Goal: Information Seeking & Learning: Learn about a topic

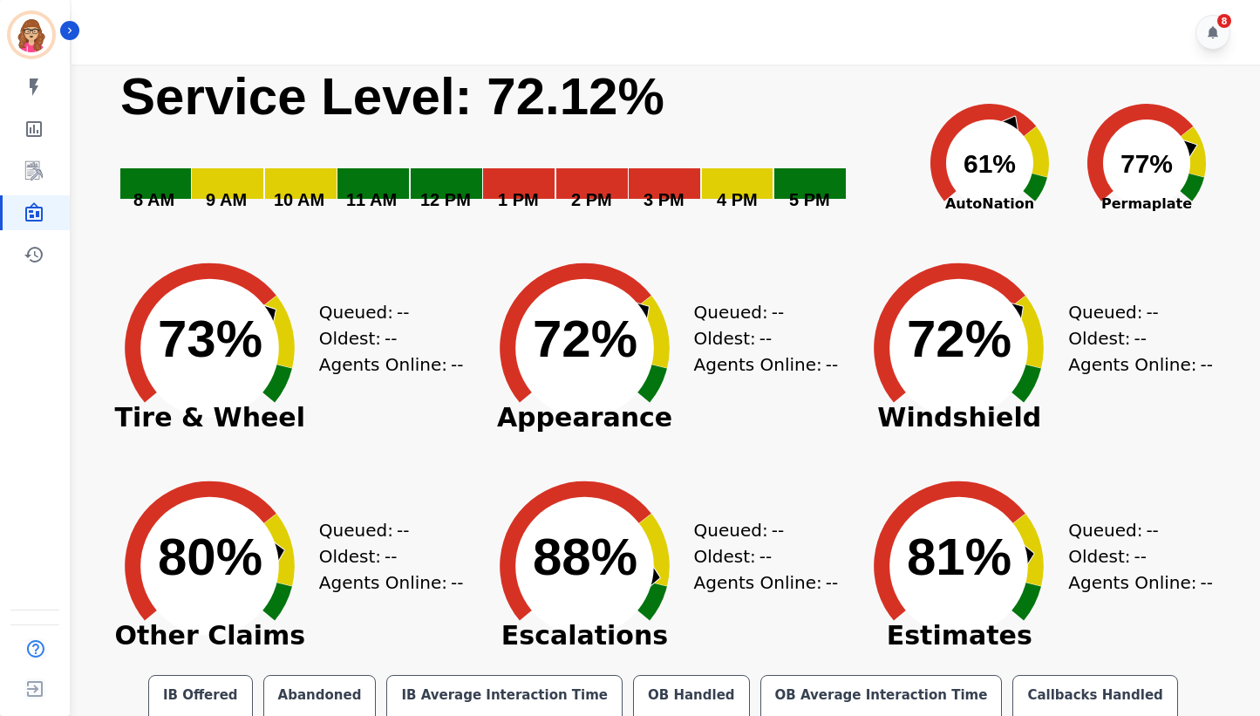
scroll to position [139, 0]
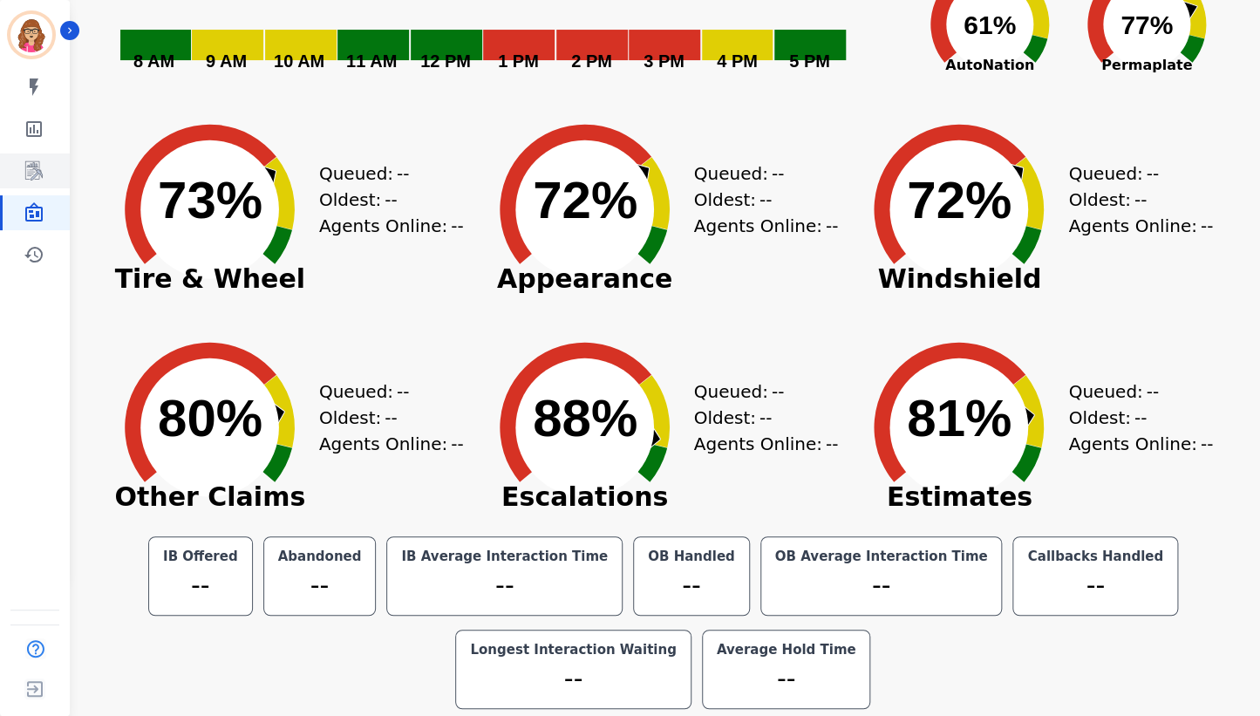
click at [35, 175] on icon "Sidebar" at bounding box center [33, 170] width 17 height 19
click at [193, 13] on rect "Service Level: 0%" at bounding box center [513, 11] width 788 height 170
click at [34, 169] on icon "Sidebar" at bounding box center [34, 170] width 21 height 21
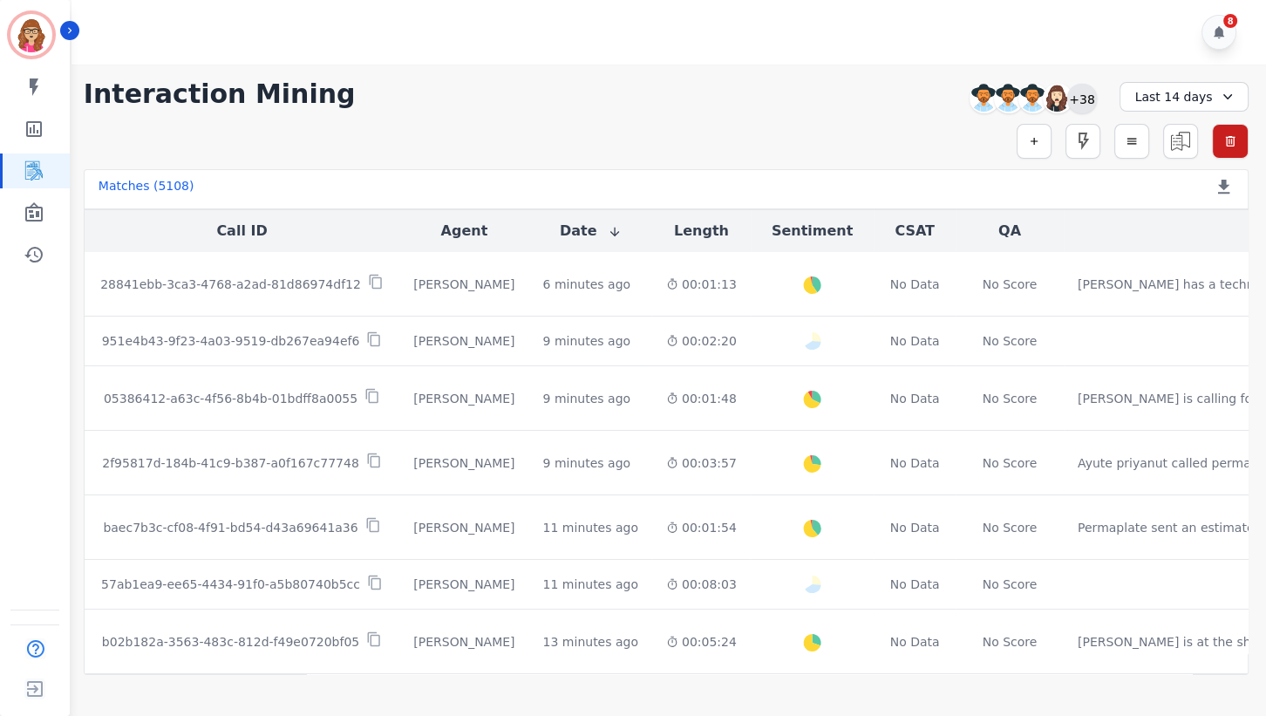
click at [1082, 102] on div "+38" at bounding box center [1083, 99] width 30 height 30
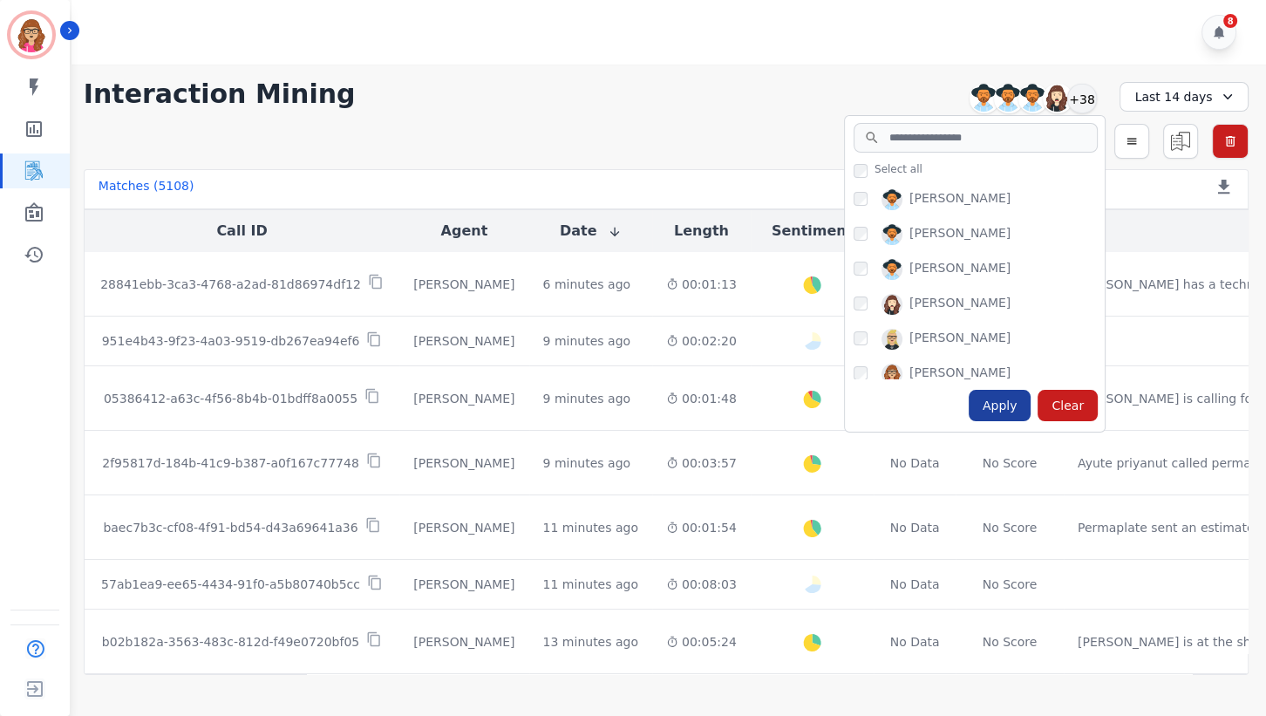
click at [1006, 402] on div "Apply" at bounding box center [1000, 405] width 63 height 31
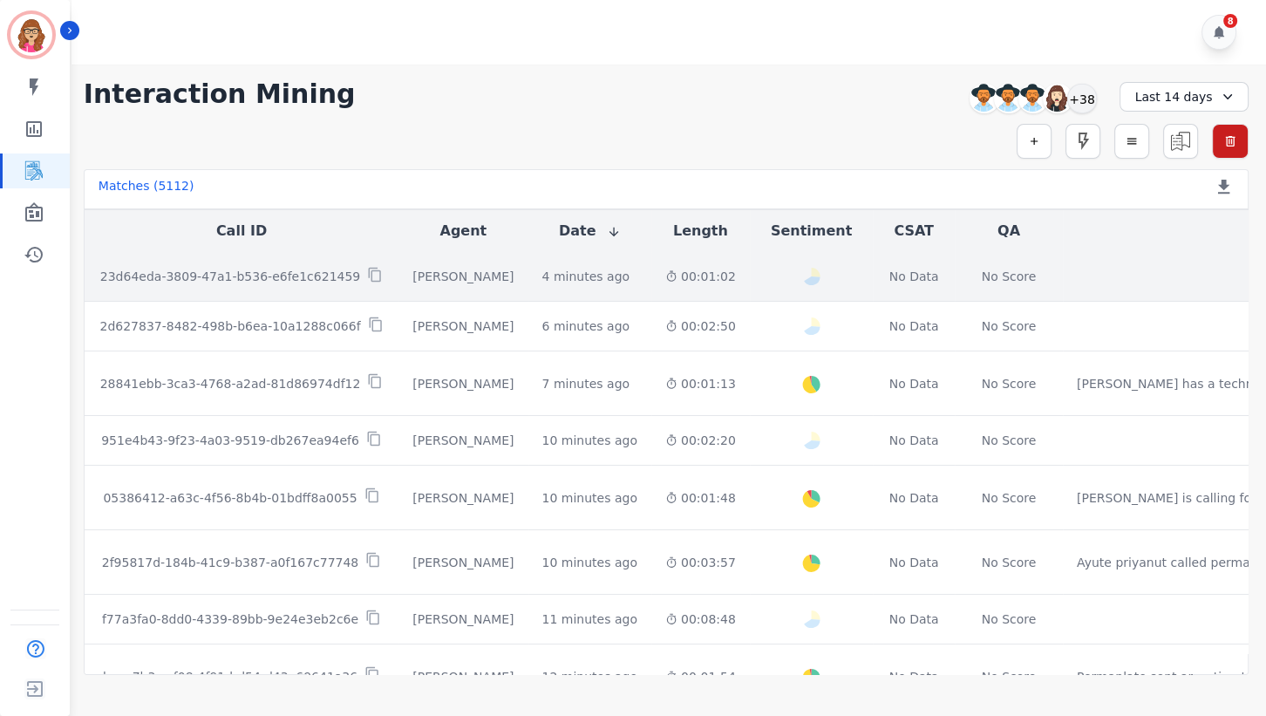
click at [314, 271] on p "23d64eda-3809-47a1-b536-e6fe1c621459" at bounding box center [230, 276] width 260 height 17
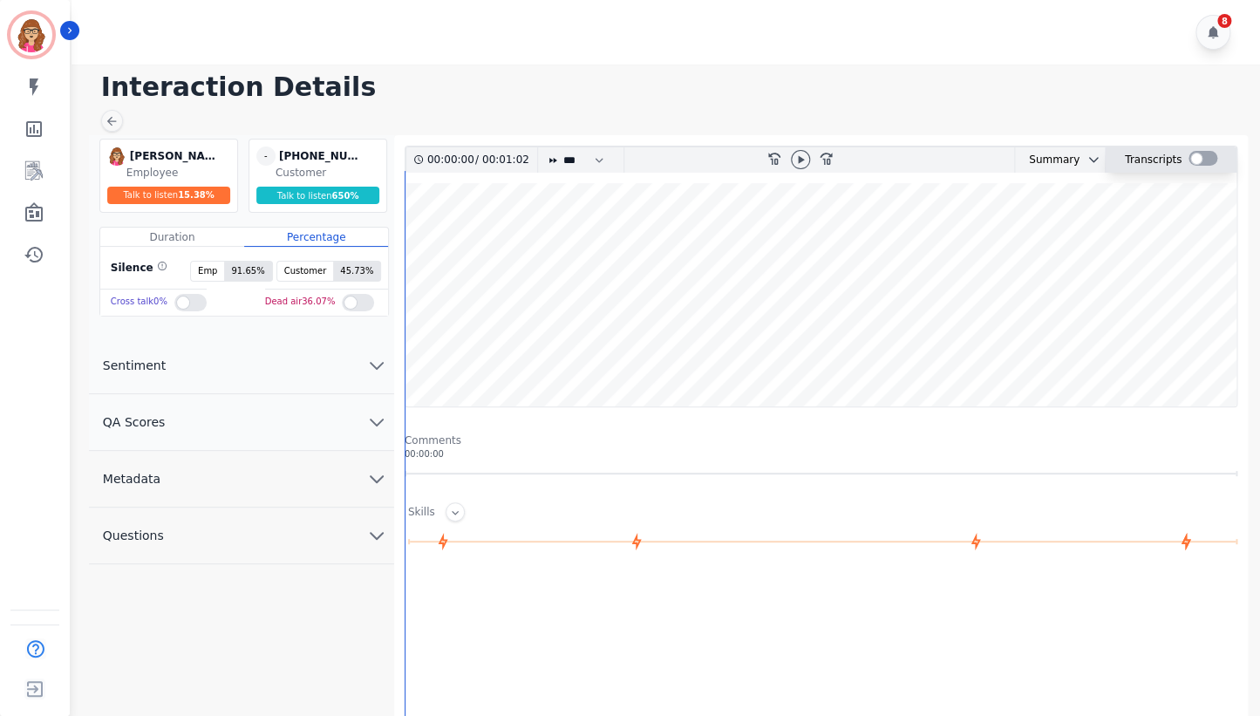
click at [1211, 160] on div at bounding box center [1203, 158] width 29 height 15
